Goal: Navigation & Orientation: Find specific page/section

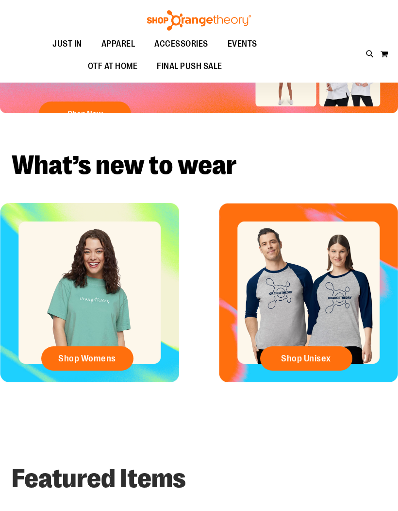
scroll to position [128, 0]
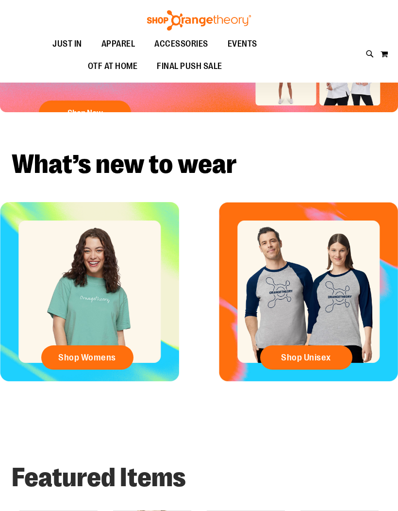
click at [83, 358] on span "Shop Womens" at bounding box center [87, 357] width 58 height 11
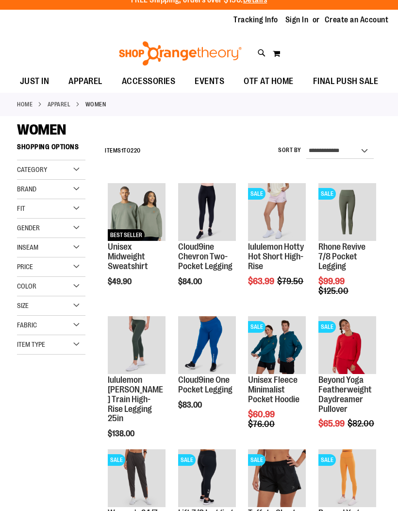
scroll to position [11, 0]
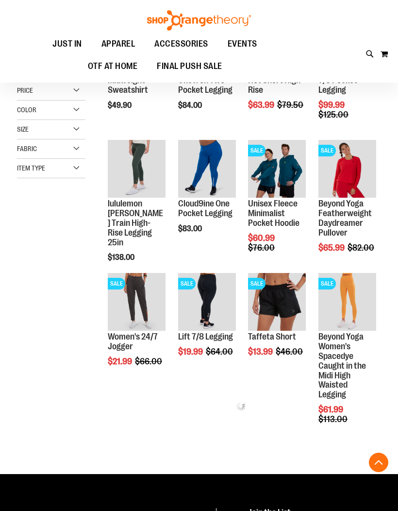
scroll to position [184, 0]
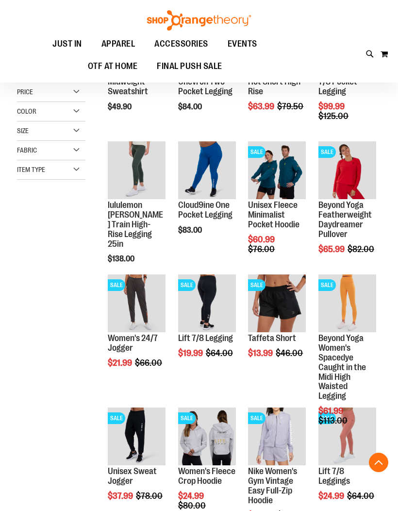
click at [333, 368] on link "Beyond Yoga Women's Spacedye Caught in the Midi High Waisted Legging" at bounding box center [343, 367] width 48 height 68
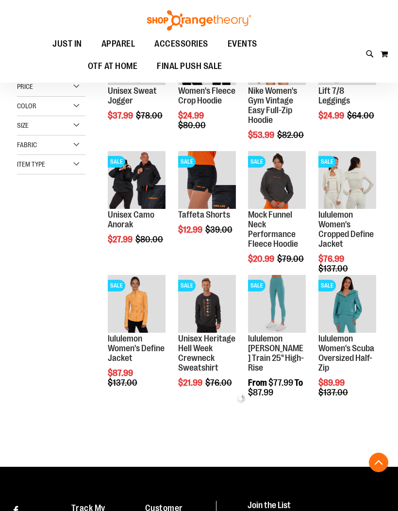
scroll to position [190, 0]
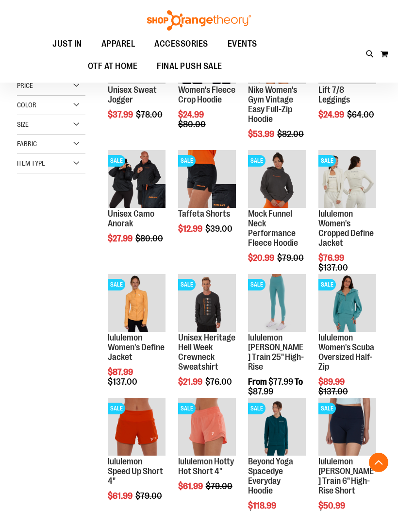
click at [194, 358] on link "Unisex Heritage Hell Week Crewneck Sweatshirt" at bounding box center [206, 352] width 57 height 38
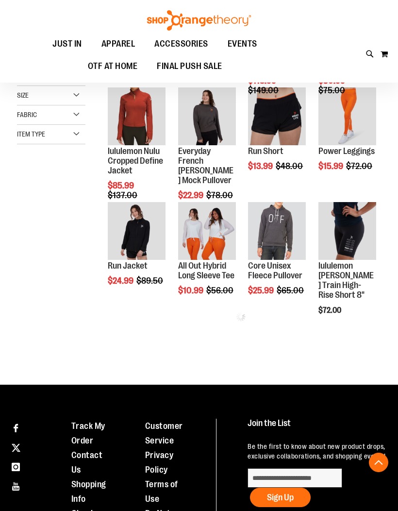
scroll to position [225, 0]
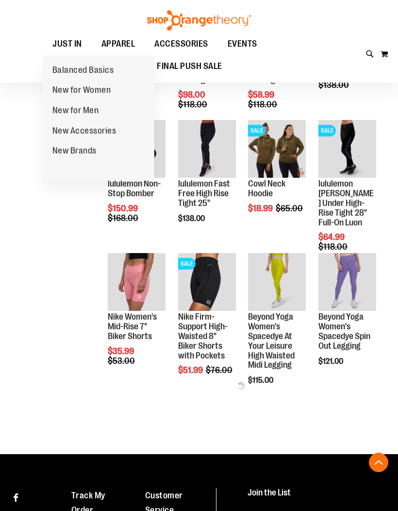
scroll to position [505, 0]
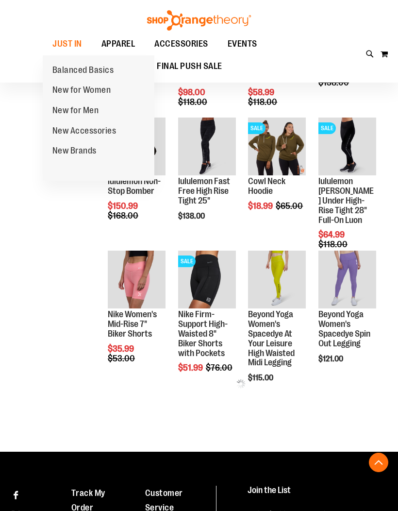
click at [83, 90] on span "New for Women" at bounding box center [81, 91] width 59 height 12
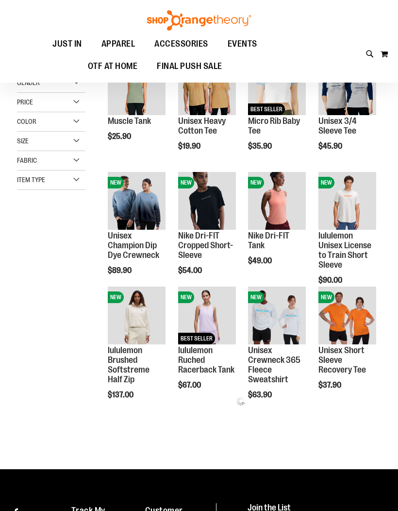
scroll to position [131, 0]
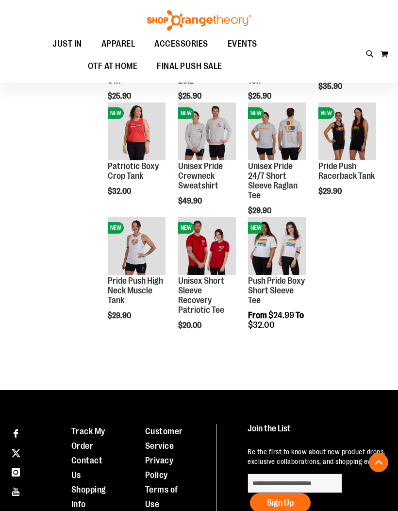
scroll to position [822, 0]
